Goal: Information Seeking & Learning: Check status

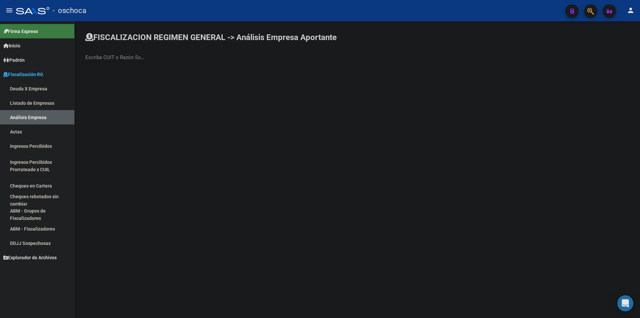
click at [121, 53] on div "Escriba CUIT o Razón Social para buscar" at bounding box center [115, 55] width 60 height 14
type input "3071501436"
click at [141, 72] on span "AGULEMA SRL" at bounding box center [185, 70] width 189 height 16
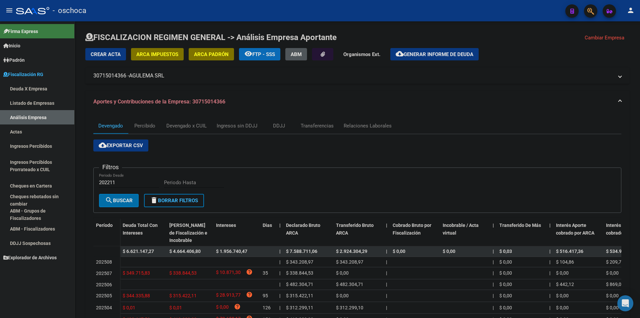
scroll to position [33, 0]
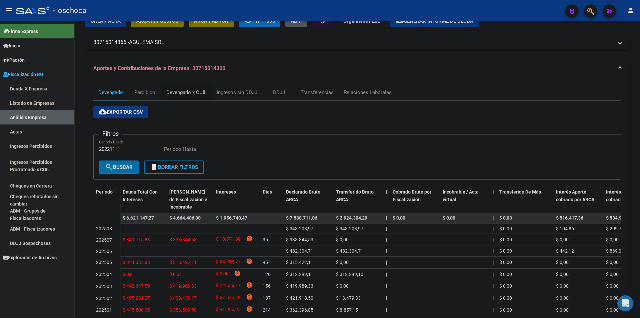
click at [176, 92] on div "Devengado x CUIL" at bounding box center [186, 92] width 40 height 7
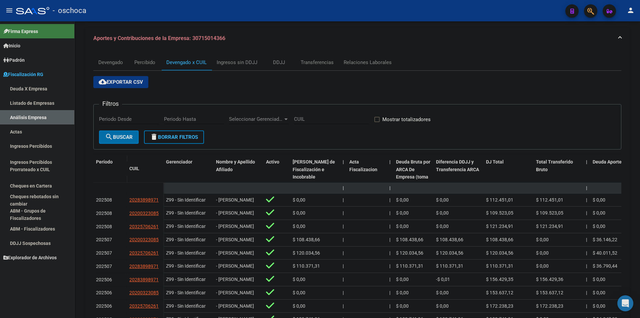
scroll to position [67, 0]
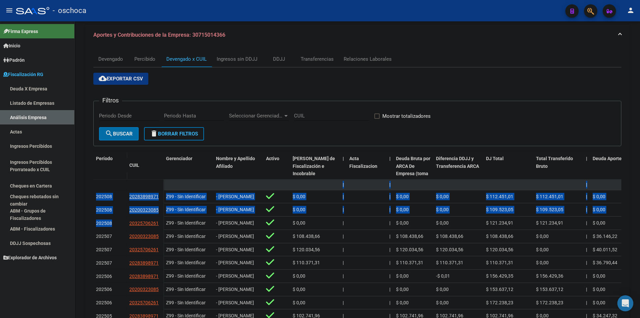
drag, startPoint x: 115, startPoint y: 230, endPoint x: 93, endPoint y: 192, distance: 44.4
click at [93, 192] on div "Devengado Percibido Devengado x CUIL Ingresos sin DDJJ DDJJ Transferencias Rela…" at bounding box center [357, 198] width 544 height 304
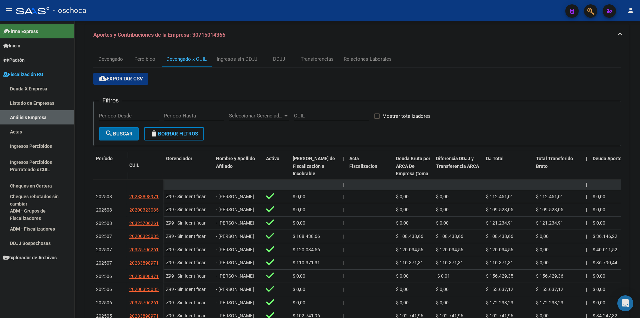
click at [83, 199] on div "FISCALIZACION REGIMEN GENERAL -> Análisis Empresa Aportante Cambiar Empresa Cre…" at bounding box center [357, 160] width 565 height 411
drag, startPoint x: 218, startPoint y: 210, endPoint x: 235, endPoint y: 218, distance: 19.1
click at [235, 213] on div "- [PERSON_NAME]" at bounding box center [238, 210] width 45 height 8
click at [240, 213] on div "- [PERSON_NAME]" at bounding box center [238, 210] width 45 height 8
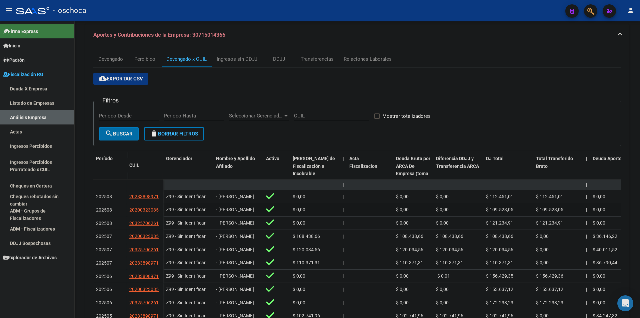
scroll to position [0, 0]
